Goal: Information Seeking & Learning: Learn about a topic

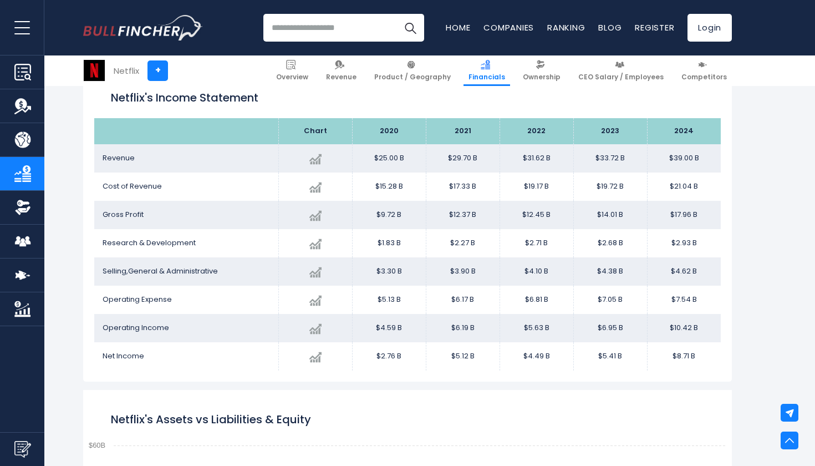
scroll to position [629, 0]
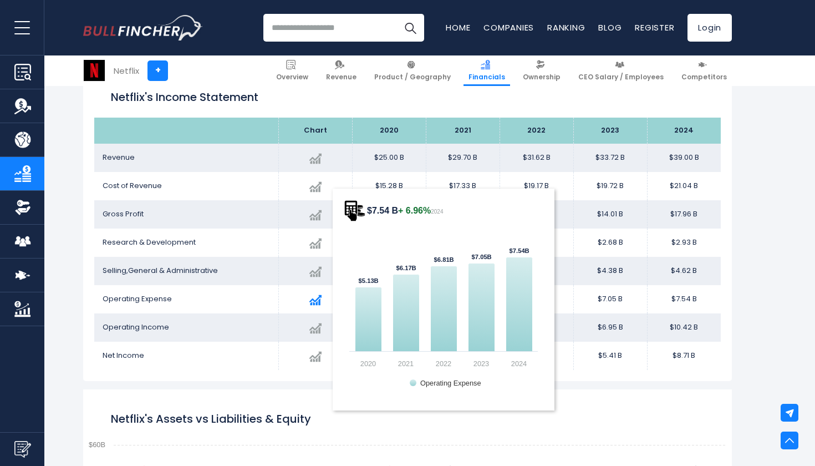
click at [350, 213] on tspan "$7.54 B + 6.96% 2024" at bounding box center [396, 210] width 94 height 12
click at [355, 211] on tspan "$7.54 B + 6.96% 2024" at bounding box center [396, 210] width 94 height 12
drag, startPoint x: 352, startPoint y: 209, endPoint x: 388, endPoint y: 211, distance: 35.6
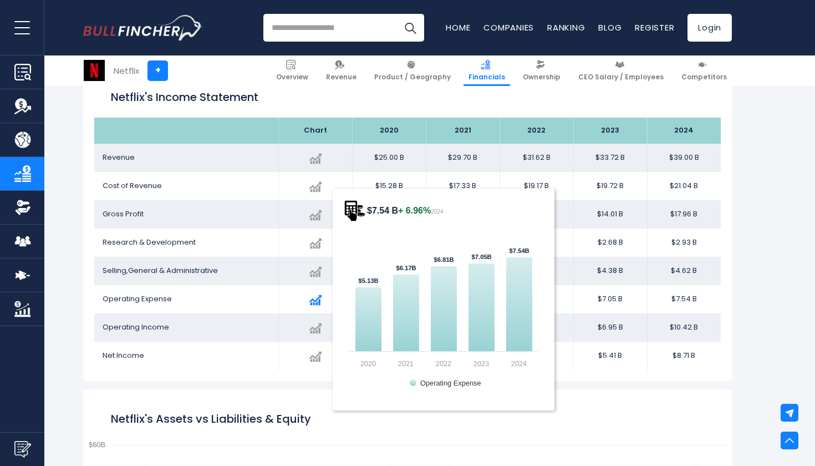
click at [389, 212] on tspan "$7.54 B + 6.96% 2024" at bounding box center [396, 210] width 94 height 12
drag, startPoint x: 388, startPoint y: 211, endPoint x: 341, endPoint y: 207, distance: 46.8
click at [342, 207] on div "Created with Highcharts 12.1.2 $7.54 B + 6.96% 2024 $5.13B ​ $5.13B $6.17B ​ $6…" at bounding box center [444, 300] width 222 height 222
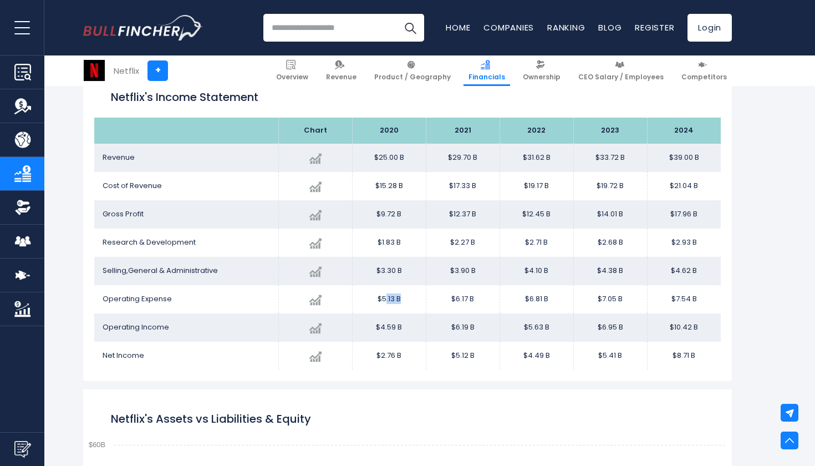
drag, startPoint x: 387, startPoint y: 300, endPoint x: 406, endPoint y: 300, distance: 18.9
click at [406, 300] on td "$5.13 B" at bounding box center [389, 299] width 74 height 28
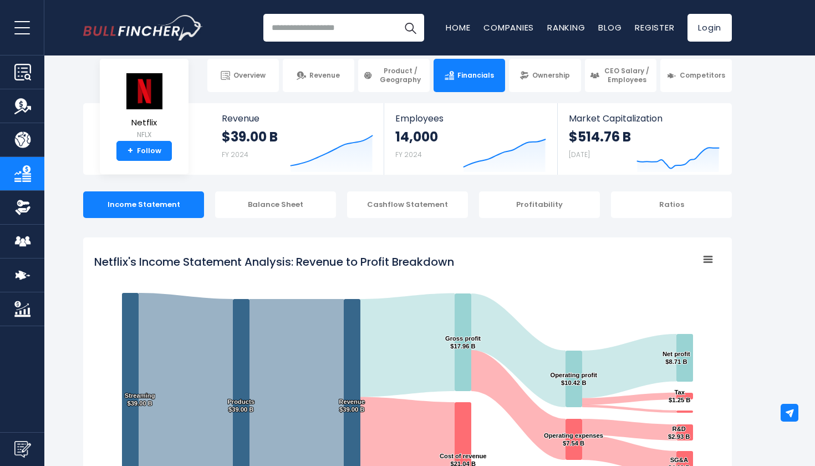
scroll to position [15, 0]
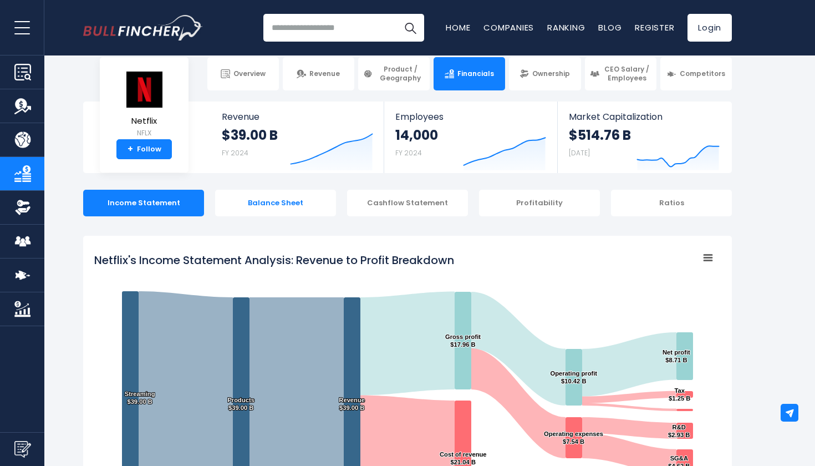
click at [289, 200] on div "Balance Sheet" at bounding box center [275, 203] width 121 height 27
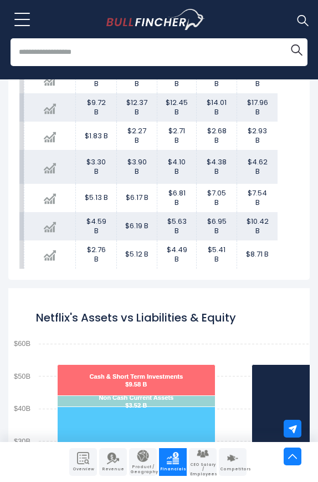
scroll to position [0, 67]
